Goal: Task Accomplishment & Management: Use online tool/utility

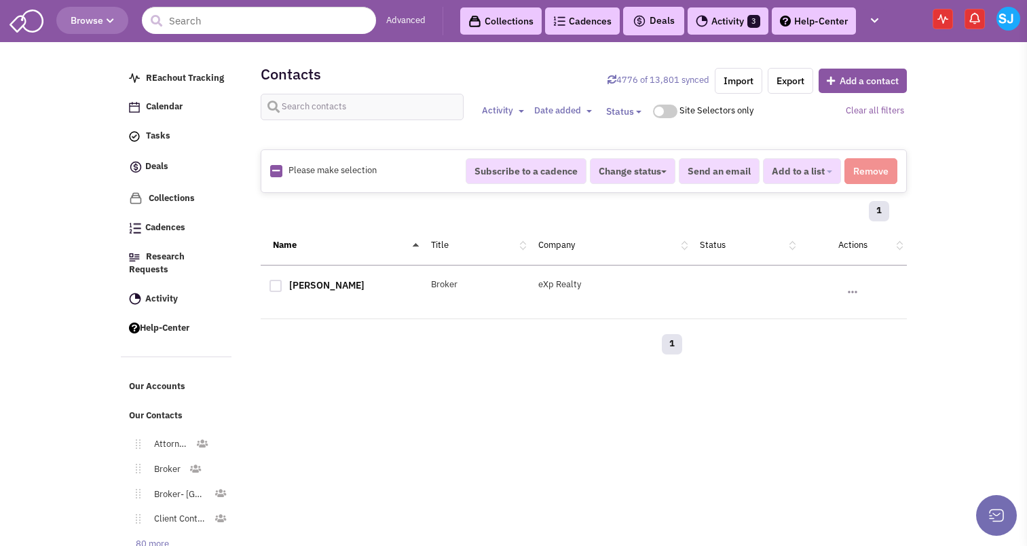
select select
click at [168, 230] on span "Cadences" at bounding box center [165, 228] width 40 height 12
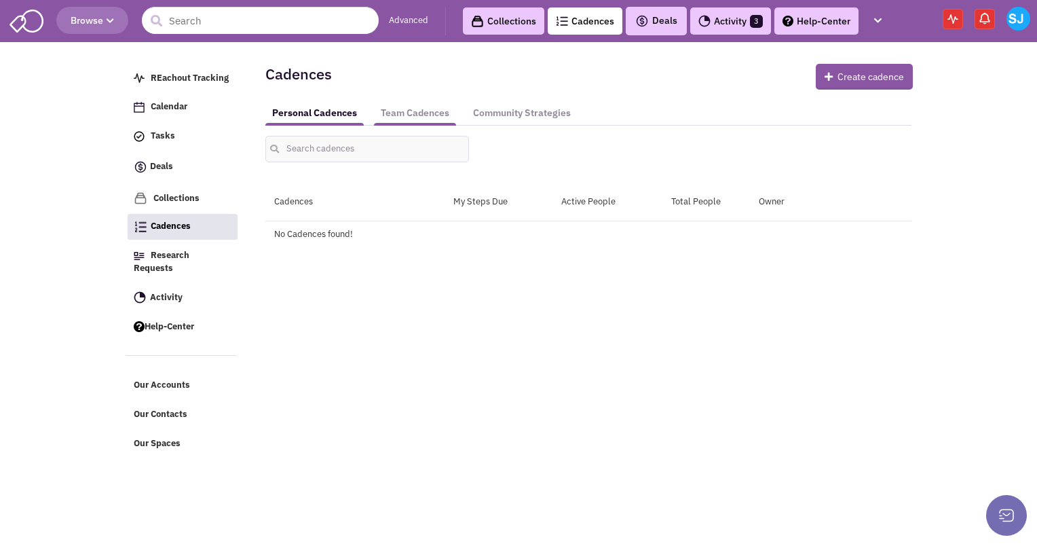
click at [419, 111] on link "Team Cadences" at bounding box center [415, 112] width 82 height 25
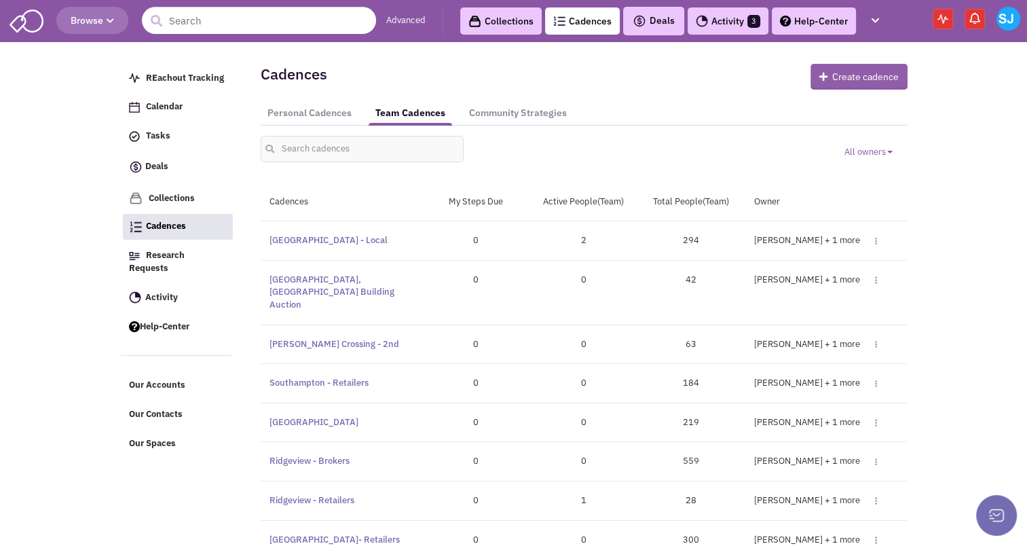
click at [842, 84] on button "Create cadence" at bounding box center [859, 77] width 97 height 26
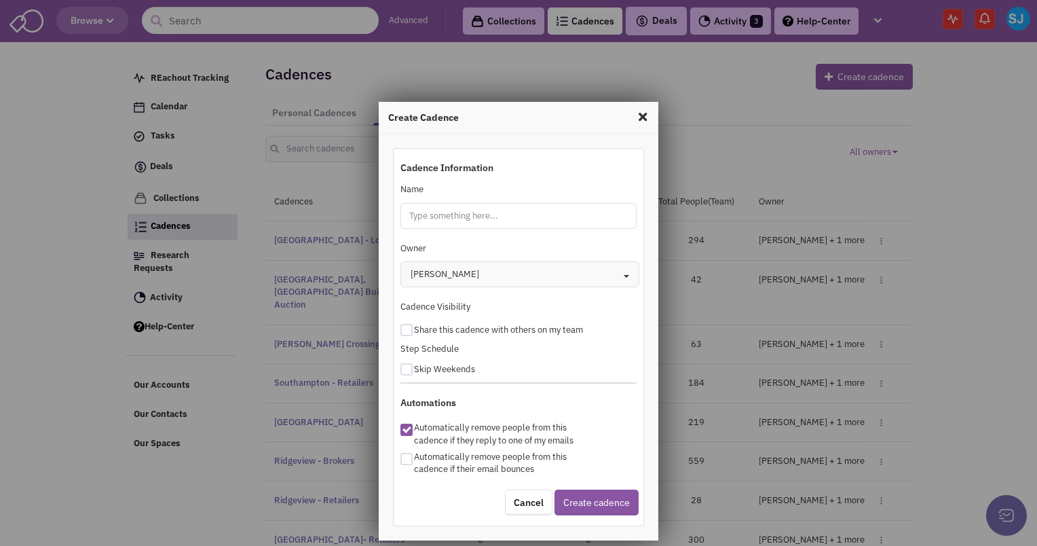
click at [418, 228] on input "Name" at bounding box center [519, 216] width 237 height 26
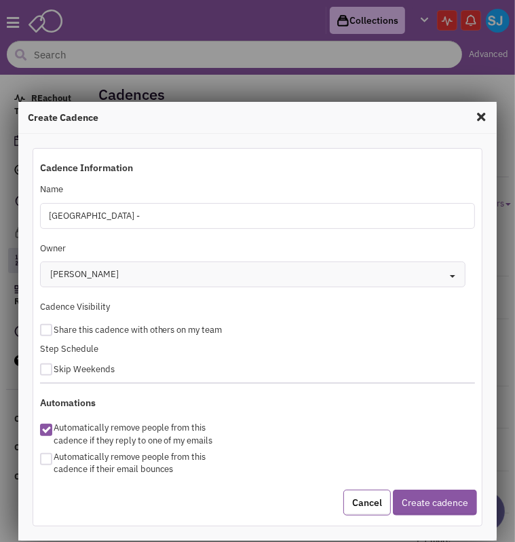
click at [90, 221] on input "Altoona -" at bounding box center [258, 216] width 436 height 26
type input "A"
type input "[GEOGRAPHIC_DATA]"
click at [54, 325] on span "Share this cadence with others on my team" at bounding box center [138, 330] width 169 height 12
click at [38, 331] on div "Share this cadence with others on my team" at bounding box center [258, 328] width 454 height 16
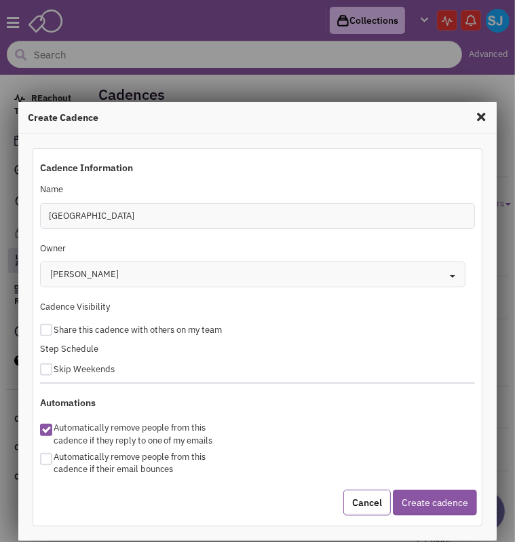
click at [48, 332] on div at bounding box center [46, 330] width 12 height 12
click at [54, 332] on input "checkbox" at bounding box center [58, 327] width 9 height 9
checkbox input "true"
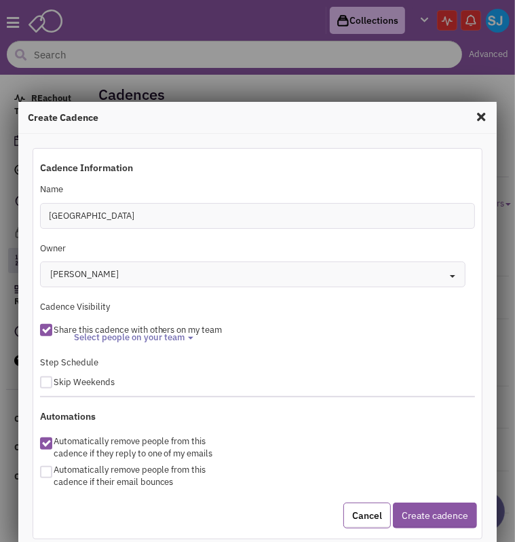
click at [117, 339] on span "Select people on your team" at bounding box center [129, 338] width 111 height 12
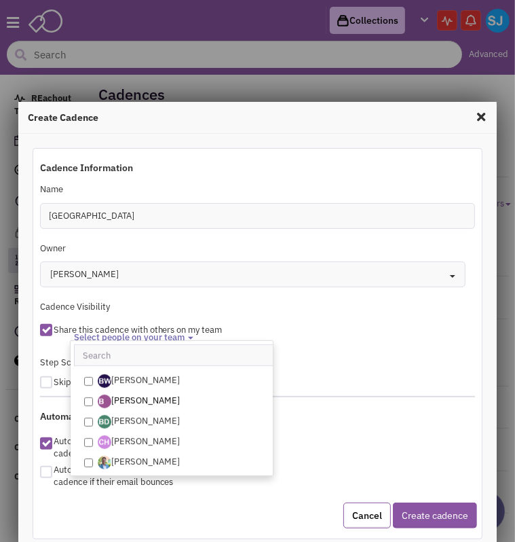
click at [84, 402] on input "[PERSON_NAME]" at bounding box center [88, 401] width 9 height 9
checkbox input "true"
select select "2412"
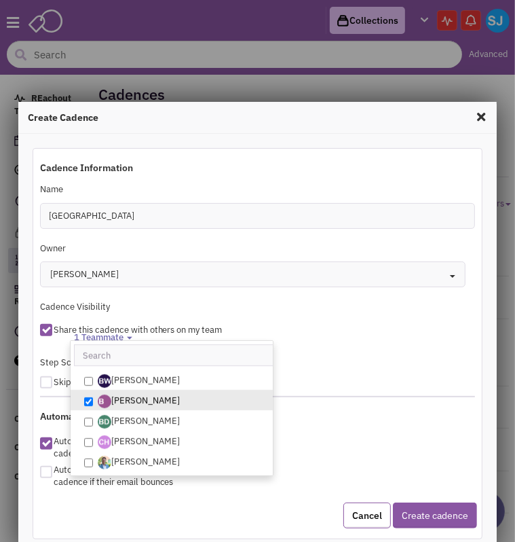
scroll to position [12, 0]
click at [370, 394] on div "Step Schedule Skip Weekends" at bounding box center [258, 374] width 454 height 43
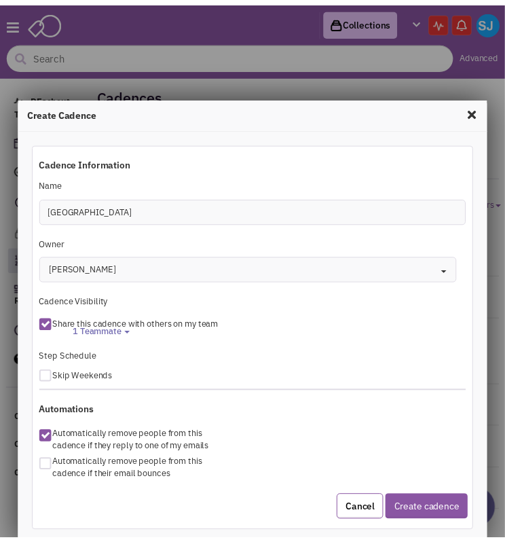
scroll to position [5, 0]
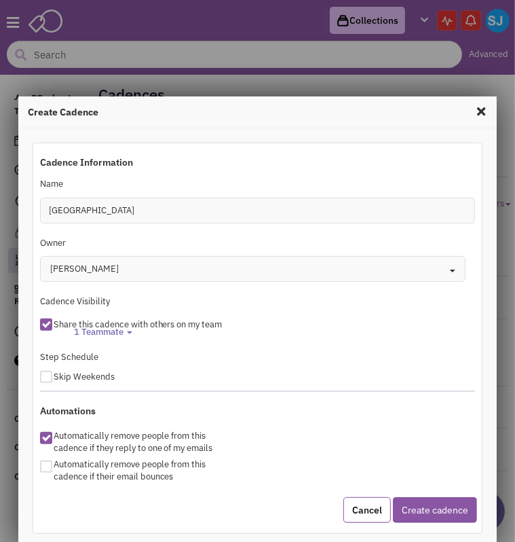
click at [43, 465] on div at bounding box center [46, 466] width 12 height 12
click at [54, 465] on input "checkbox" at bounding box center [58, 462] width 9 height 9
checkbox input "true"
click at [435, 494] on div "Cancel Create cadence" at bounding box center [258, 510] width 454 height 33
click at [430, 507] on button "Create cadence" at bounding box center [435, 510] width 84 height 26
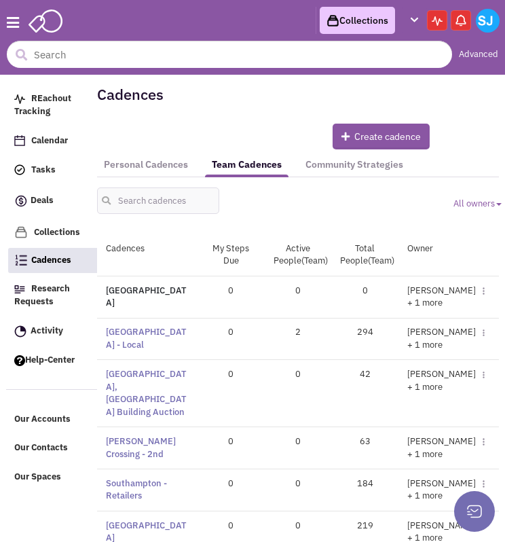
click at [158, 291] on link "Orchard Plaza Shopping Center" at bounding box center [146, 296] width 81 height 24
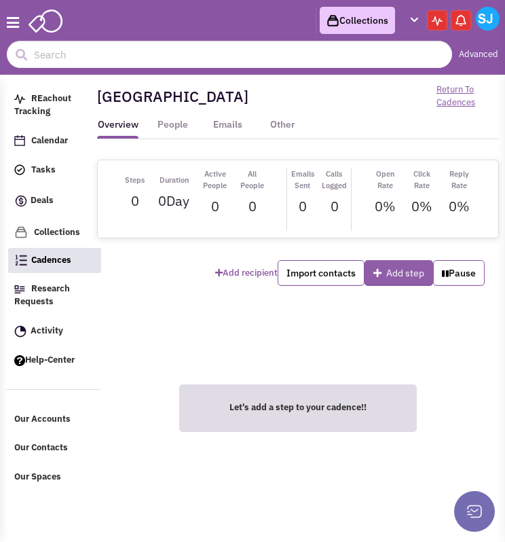
click at [389, 278] on button "Add step" at bounding box center [399, 273] width 69 height 26
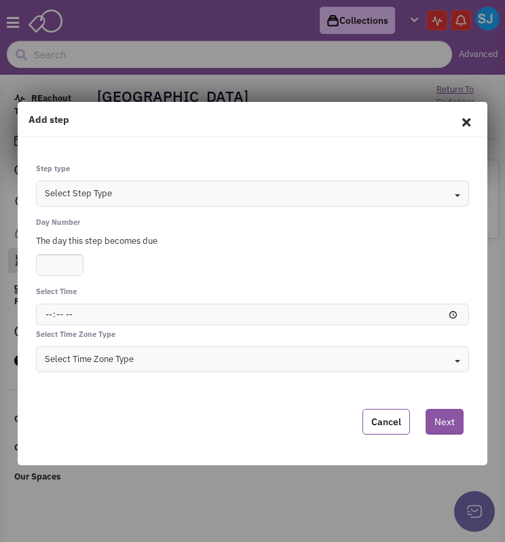
click at [153, 200] on button "Select Step Type Toggle Dropdown" at bounding box center [252, 194] width 433 height 26
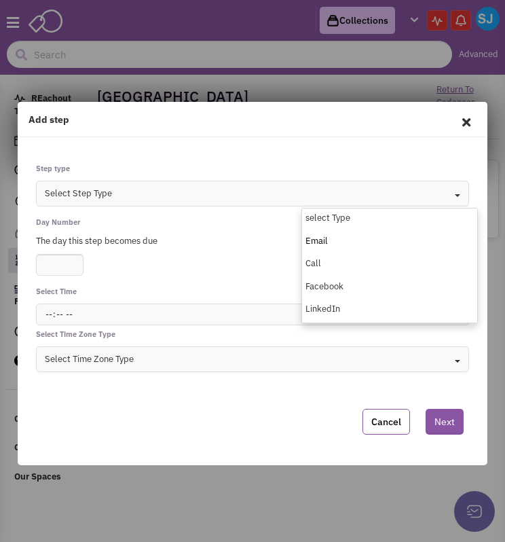
click at [325, 236] on div "Email" at bounding box center [389, 241] width 175 height 13
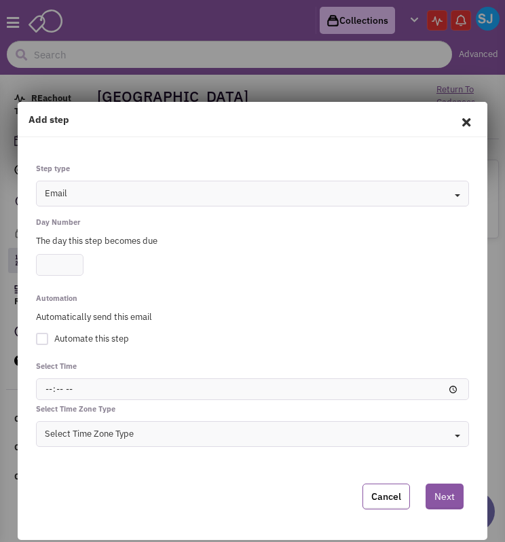
click at [60, 265] on input "number" at bounding box center [60, 265] width 48 height 22
type input "1"
click at [41, 337] on div at bounding box center [42, 339] width 12 height 12
click at [0, 0] on input "Automate this step" at bounding box center [0, 0] width 0 height 0
click at [55, 391] on input "time" at bounding box center [252, 389] width 433 height 22
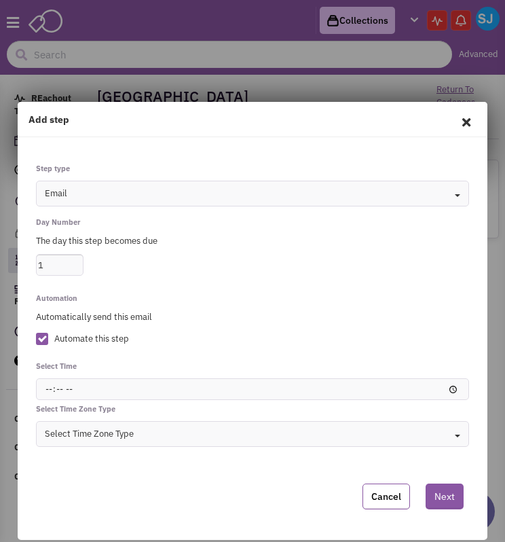
type input "08:00"
click at [102, 427] on button "Select Time Zone Type Toggle Dropdown" at bounding box center [252, 434] width 433 height 26
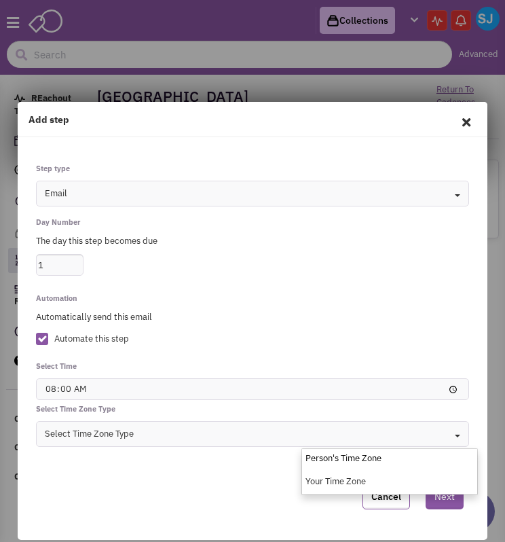
click at [324, 461] on div "Person's Time Zone" at bounding box center [389, 458] width 175 height 13
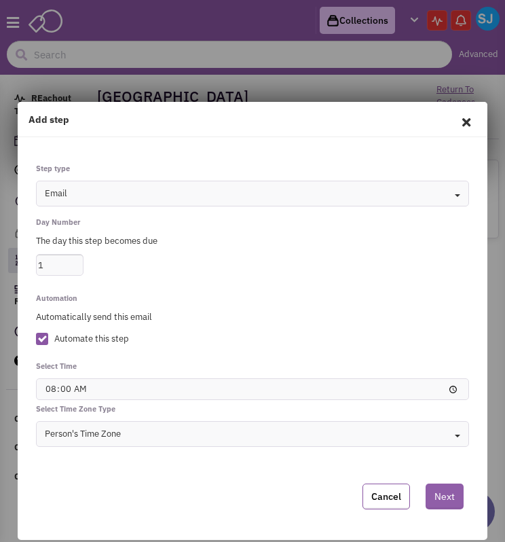
click at [456, 503] on button "Next" at bounding box center [445, 496] width 38 height 26
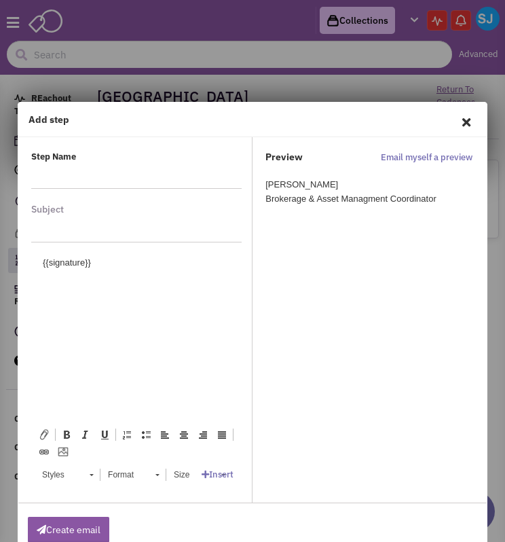
click at [98, 178] on input "text" at bounding box center [131, 177] width 200 height 22
type input "Initial Email"
click at [69, 230] on input "text" at bounding box center [136, 231] width 210 height 22
type input "a"
click at [207, 238] on input "+1,400-8,450SF Available in Altoona, PA" at bounding box center [136, 231] width 210 height 22
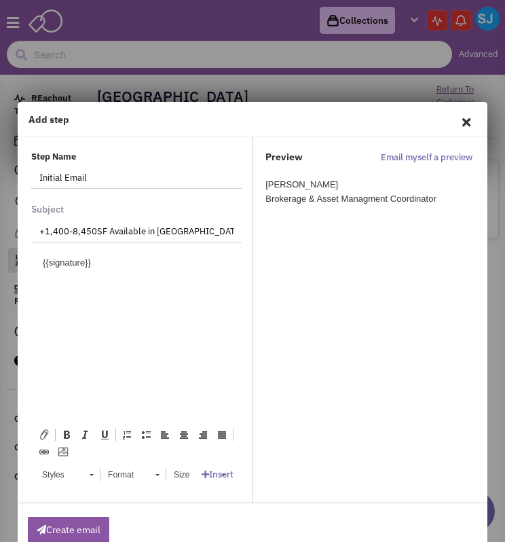
type input "+1,400-8,450SF Available in Altoona, PA!"
click at [71, 264] on body "{{signature}}" at bounding box center [136, 263] width 187 height 14
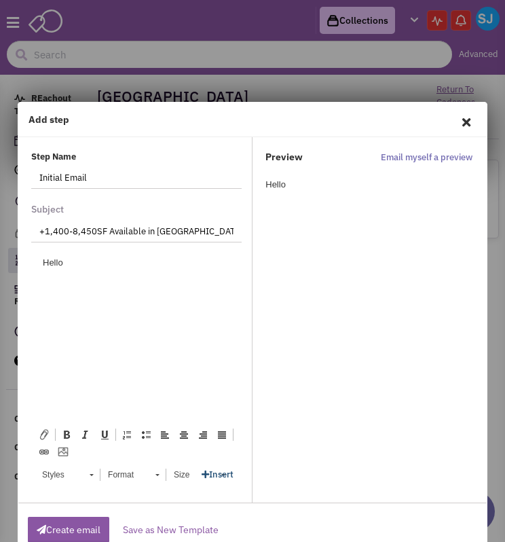
click at [202, 478] on icon at bounding box center [205, 474] width 7 height 9
click at [239, 449] on link "Autofills" at bounding box center [234, 452] width 65 height 17
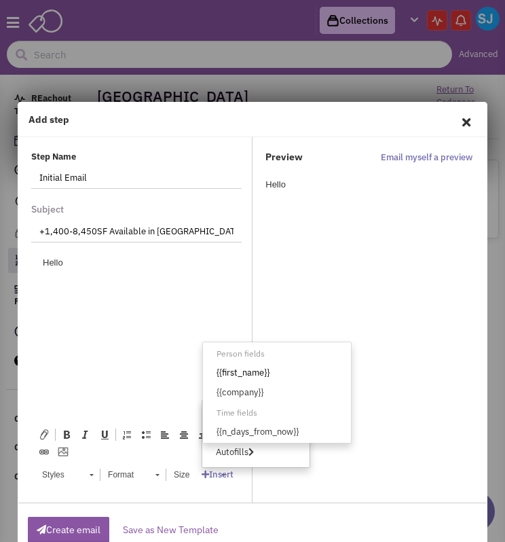
click at [242, 371] on link "{{first_name}}" at bounding box center [277, 373] width 148 height 17
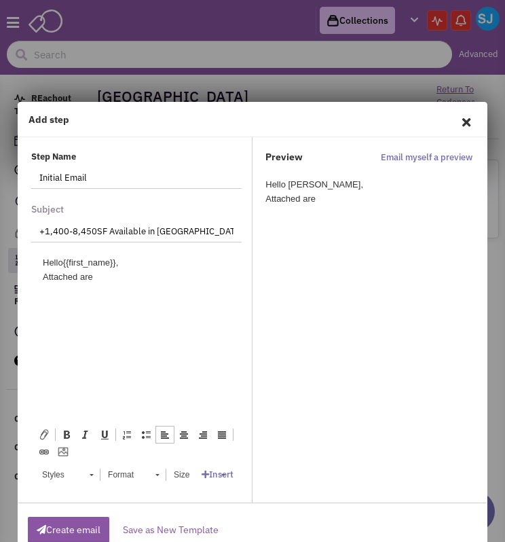
click at [41, 436] on span at bounding box center [44, 434] width 11 height 11
type input "C:\fakepath\Altoona_PA - Orchard Plaza Copy.pdf"
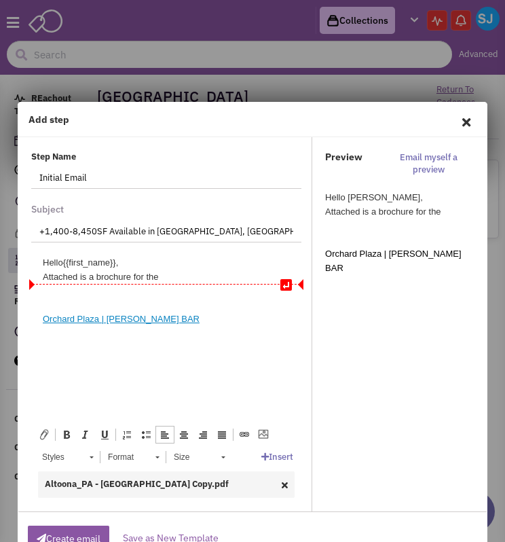
click at [168, 281] on div "Attached is a brochure for the" at bounding box center [166, 277] width 247 height 14
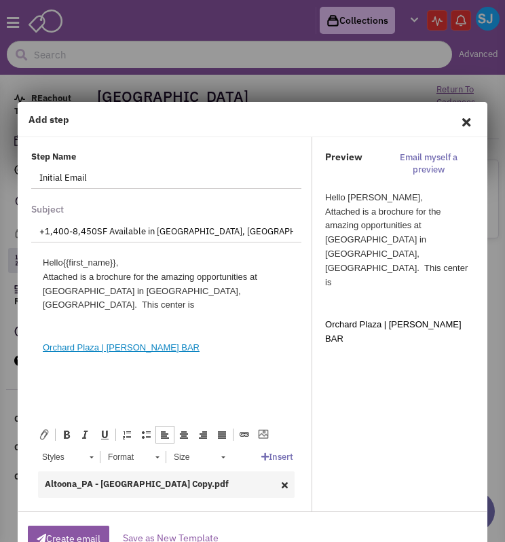
click at [109, 232] on input "+1,400-8,450SF Available in Altoona, PA!" at bounding box center [166, 231] width 270 height 22
type input "+1,400-8,450SF + PAD SITE Available in Altoona, PA!"
click at [184, 327] on div at bounding box center [166, 334] width 247 height 14
click at [221, 312] on div at bounding box center [166, 319] width 247 height 14
click at [223, 292] on div "Attached is a brochure for the amazing opportunities at Orchard Plaza in Altoon…" at bounding box center [166, 291] width 247 height 42
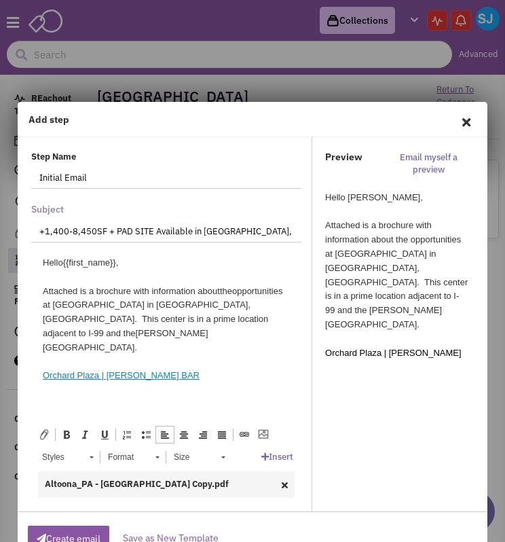
click at [82, 397] on div at bounding box center [166, 404] width 247 height 14
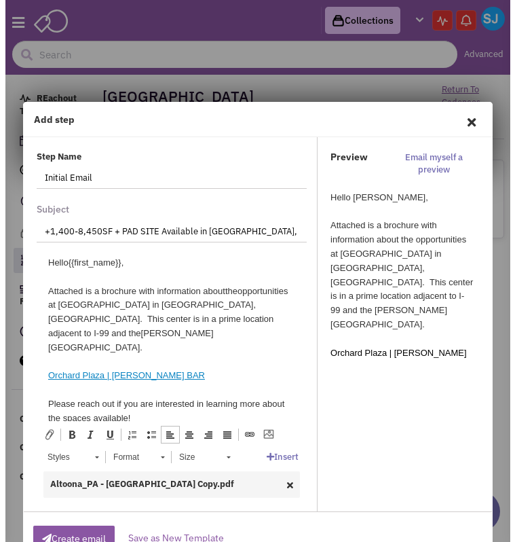
scroll to position [70, 0]
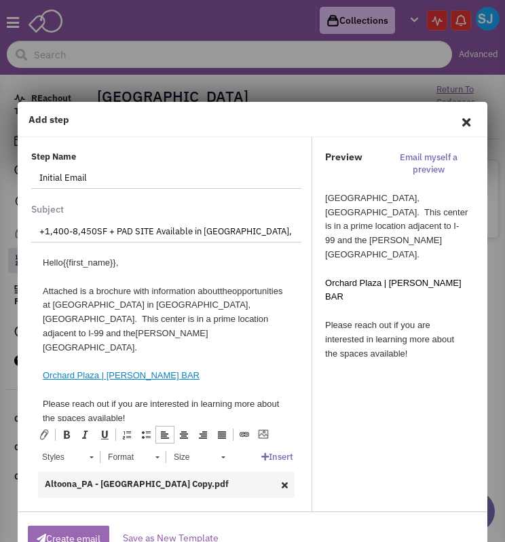
click at [84, 536] on button "Create email" at bounding box center [68, 539] width 81 height 26
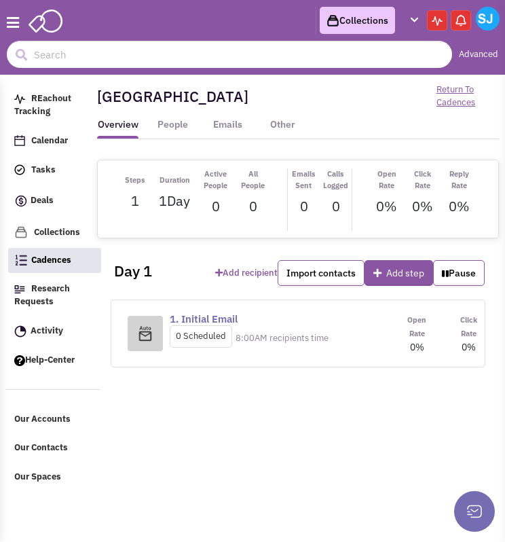
click at [14, 17] on icon "button" at bounding box center [13, 23] width 12 height 14
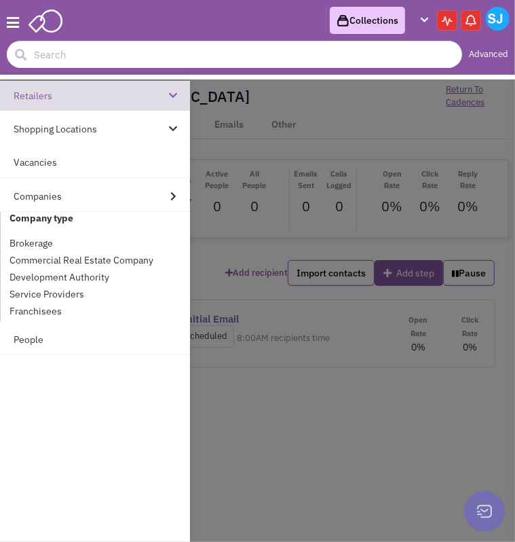
click at [68, 94] on link "Retailers" at bounding box center [95, 96] width 190 height 30
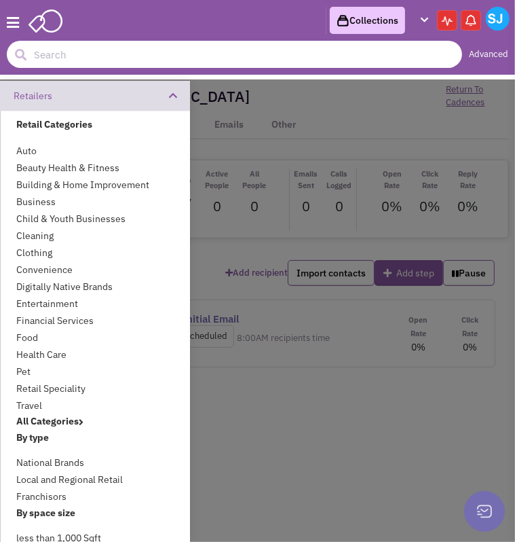
click at [73, 52] on input "text" at bounding box center [235, 54] width 456 height 27
click at [33, 340] on link "Food" at bounding box center [95, 337] width 158 height 17
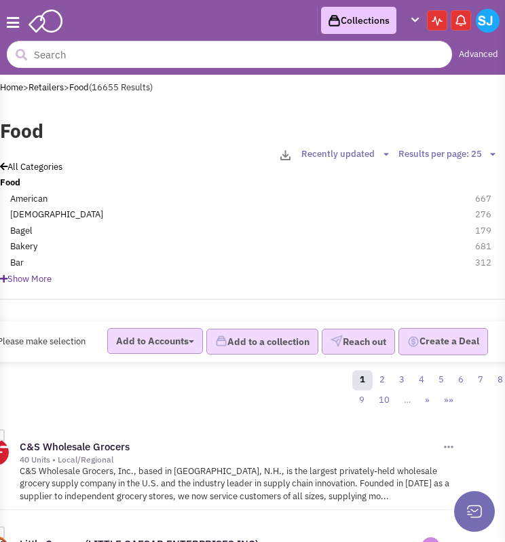
click at [28, 277] on span "Show More" at bounding box center [26, 279] width 52 height 12
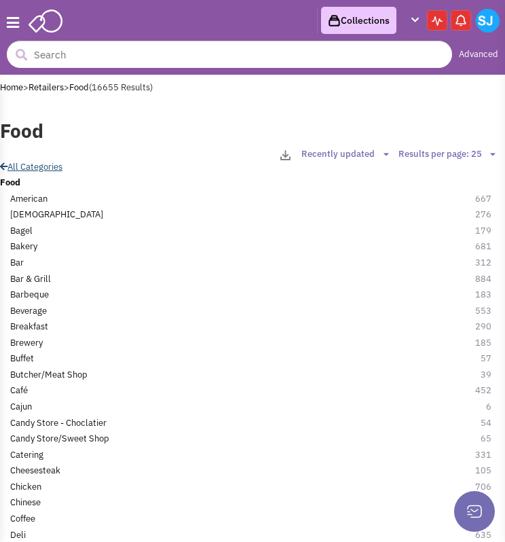
click at [39, 162] on link "All Categories" at bounding box center [31, 167] width 62 height 12
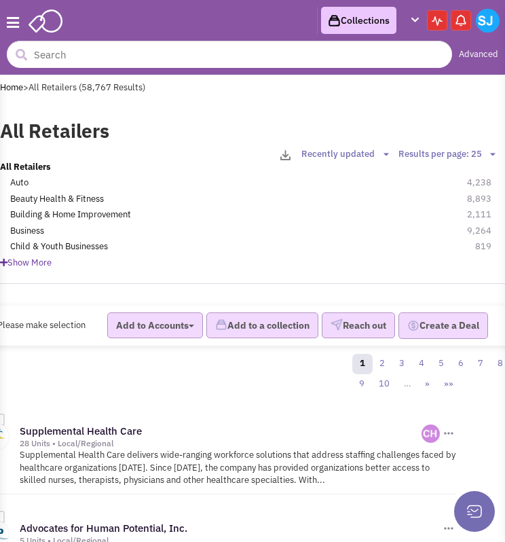
click at [22, 265] on span "Show More" at bounding box center [26, 263] width 52 height 12
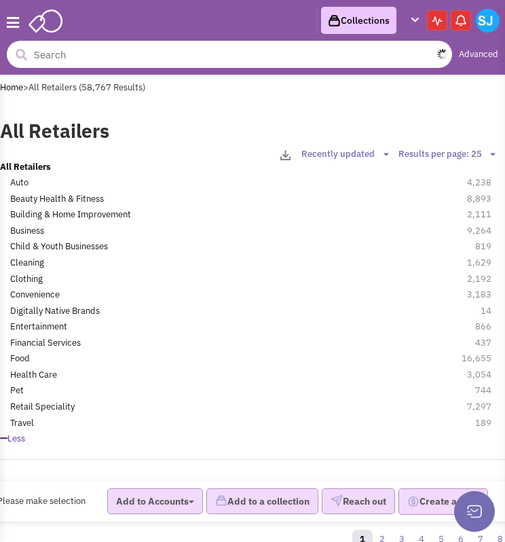
click at [77, 45] on input "text" at bounding box center [229, 54] width 445 height 27
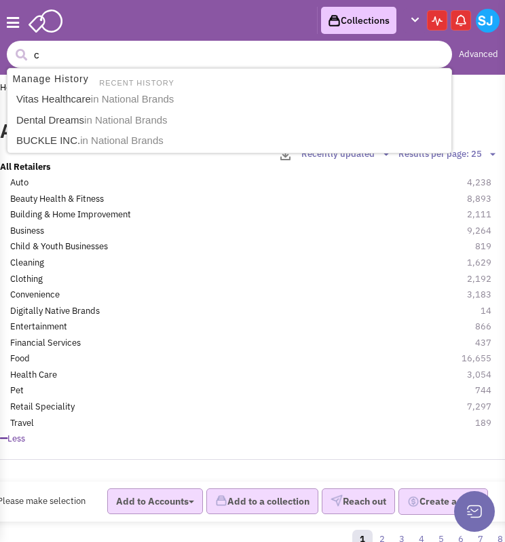
click at [77, 45] on input "c" at bounding box center [229, 54] width 445 height 27
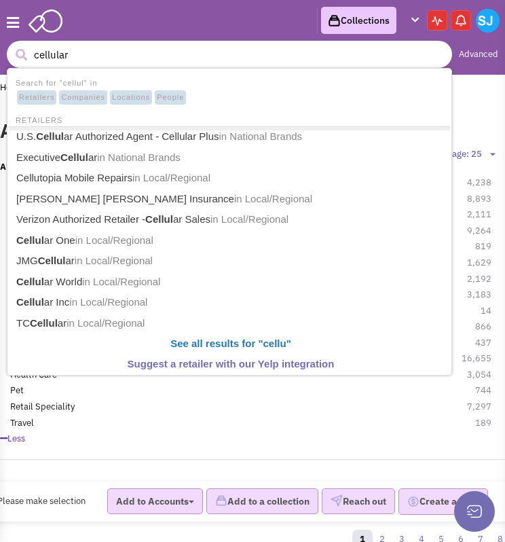
type input "cellular"
click at [11, 45] on button "submit" at bounding box center [21, 55] width 20 height 20
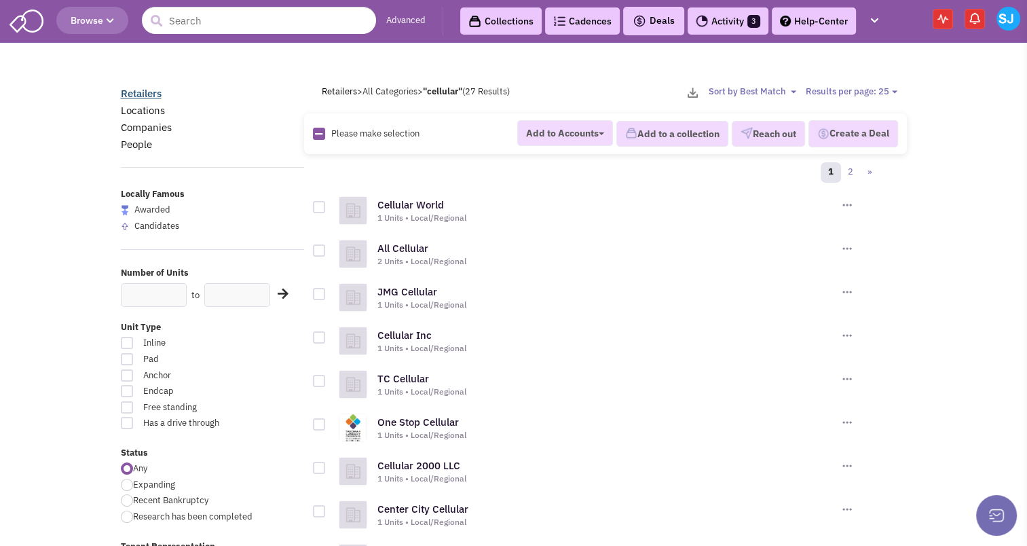
click at [139, 92] on link "Retailers" at bounding box center [141, 93] width 41 height 13
click at [113, 12] on button "Browse" at bounding box center [92, 20] width 72 height 27
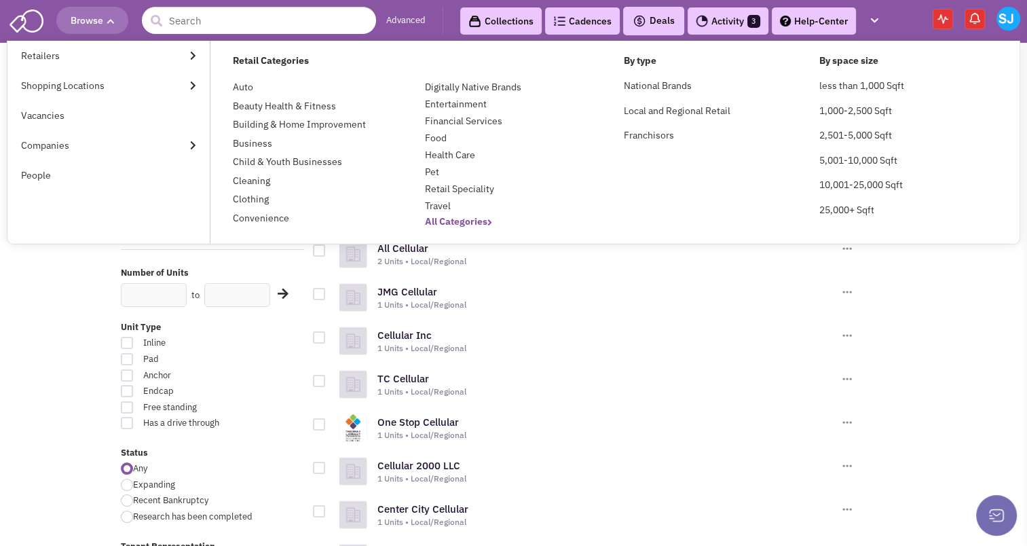
click at [482, 224] on b "All Categories" at bounding box center [458, 221] width 67 height 12
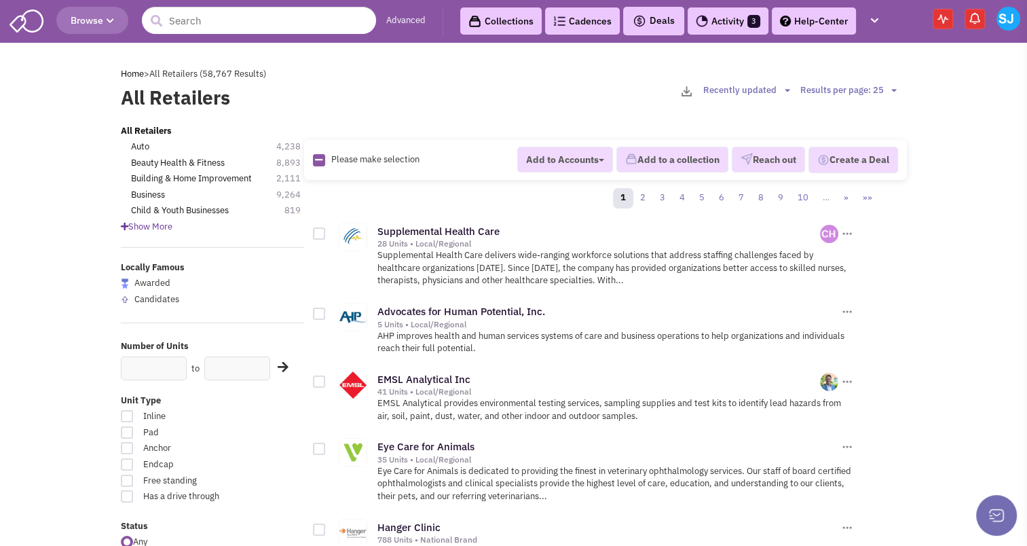
click at [157, 221] on span "Show More" at bounding box center [147, 227] width 52 height 12
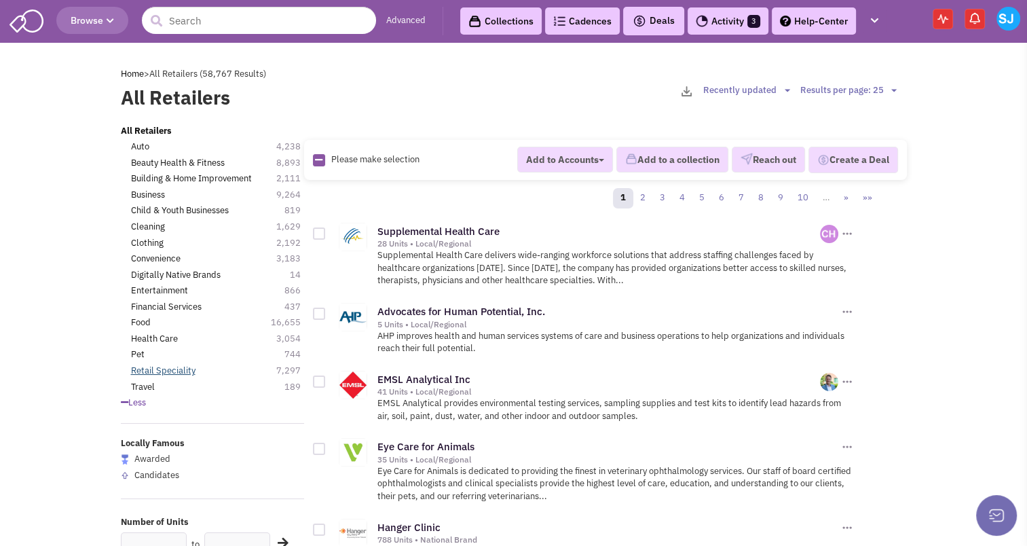
click at [180, 369] on link "Retail Speciality" at bounding box center [163, 371] width 65 height 13
